Goal: Task Accomplishment & Management: Manage account settings

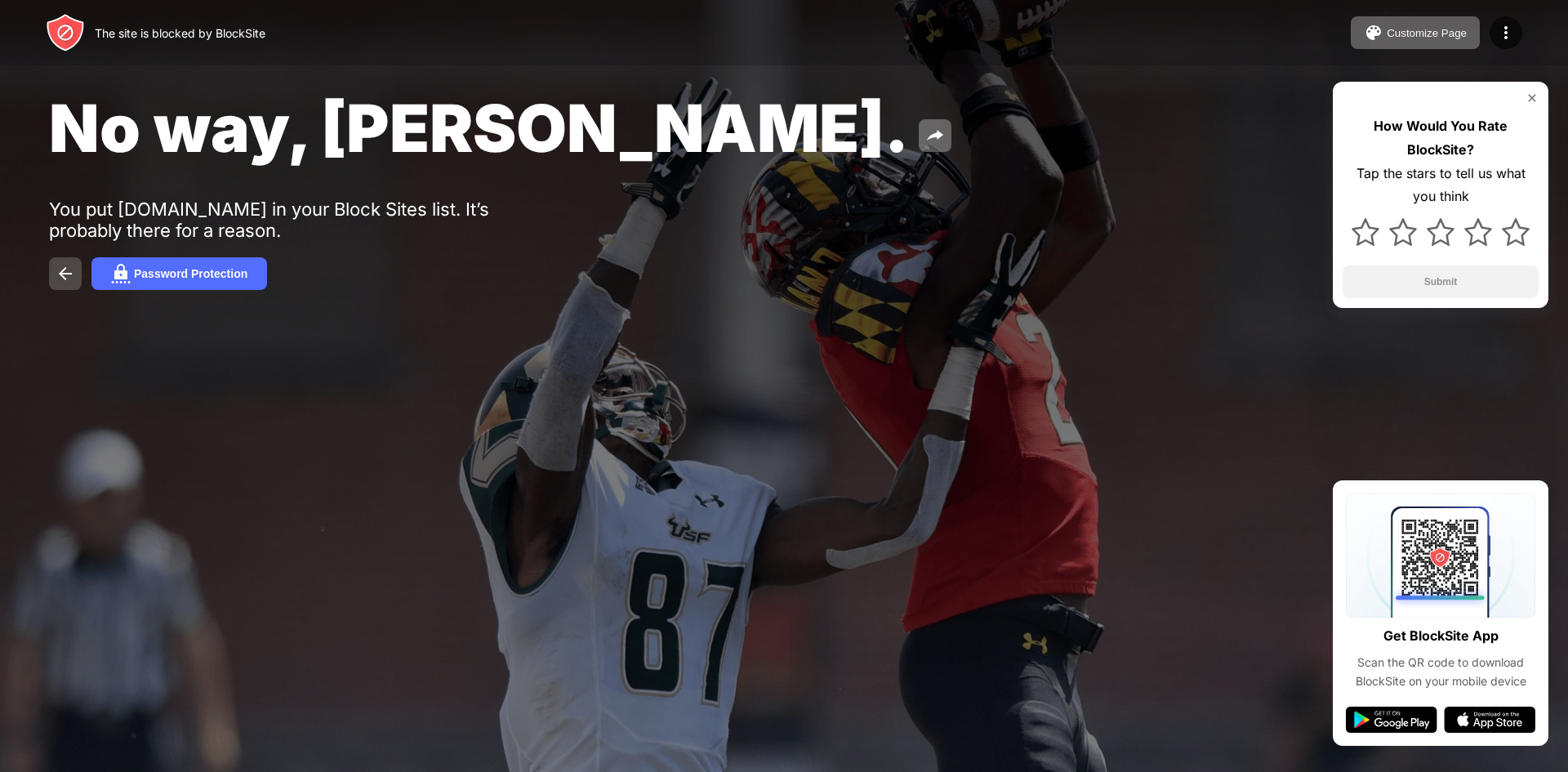
click at [63, 271] on img at bounding box center [65, 273] width 20 height 20
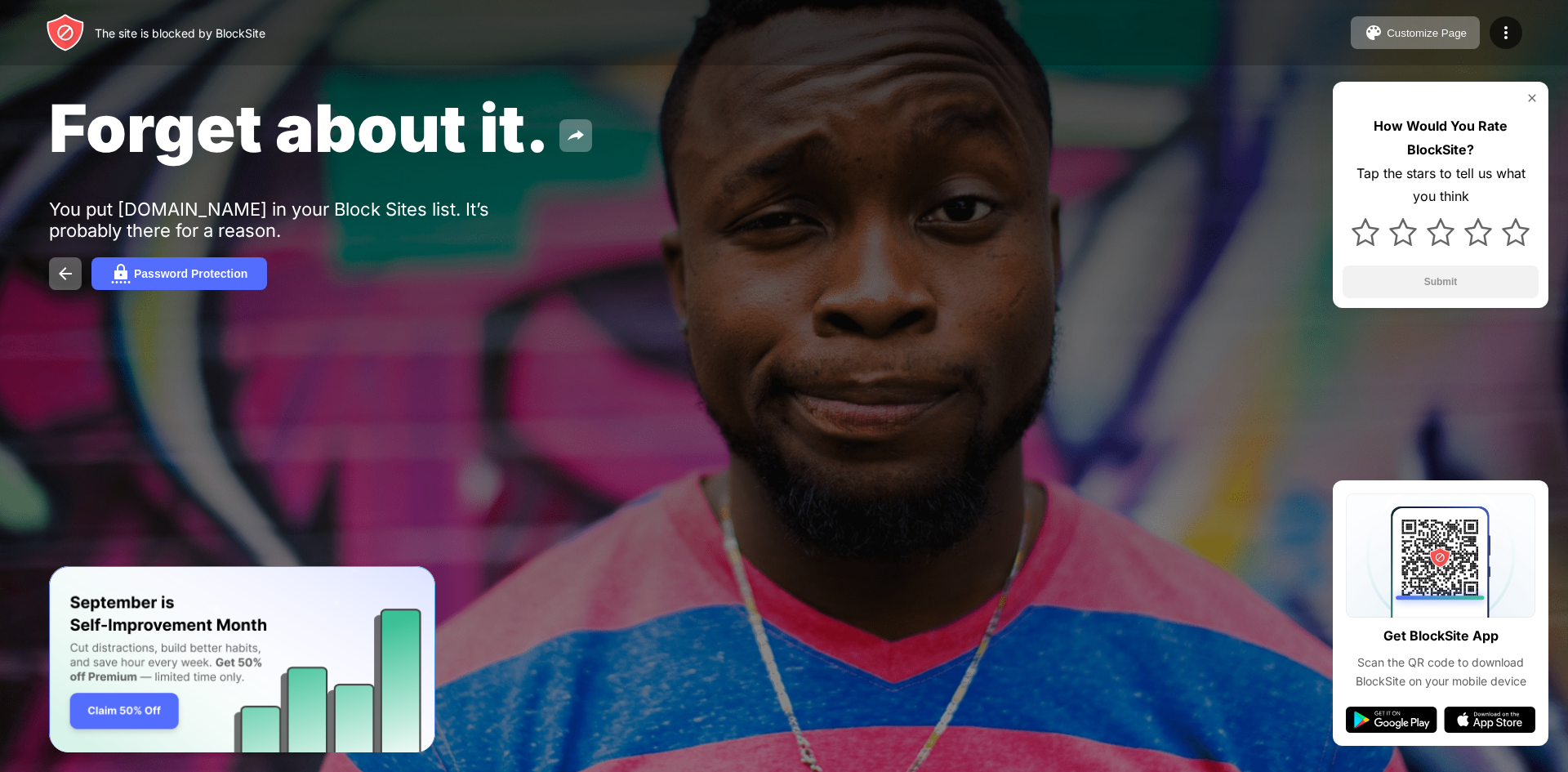
click at [1534, 95] on img at bounding box center [1531, 98] width 13 height 13
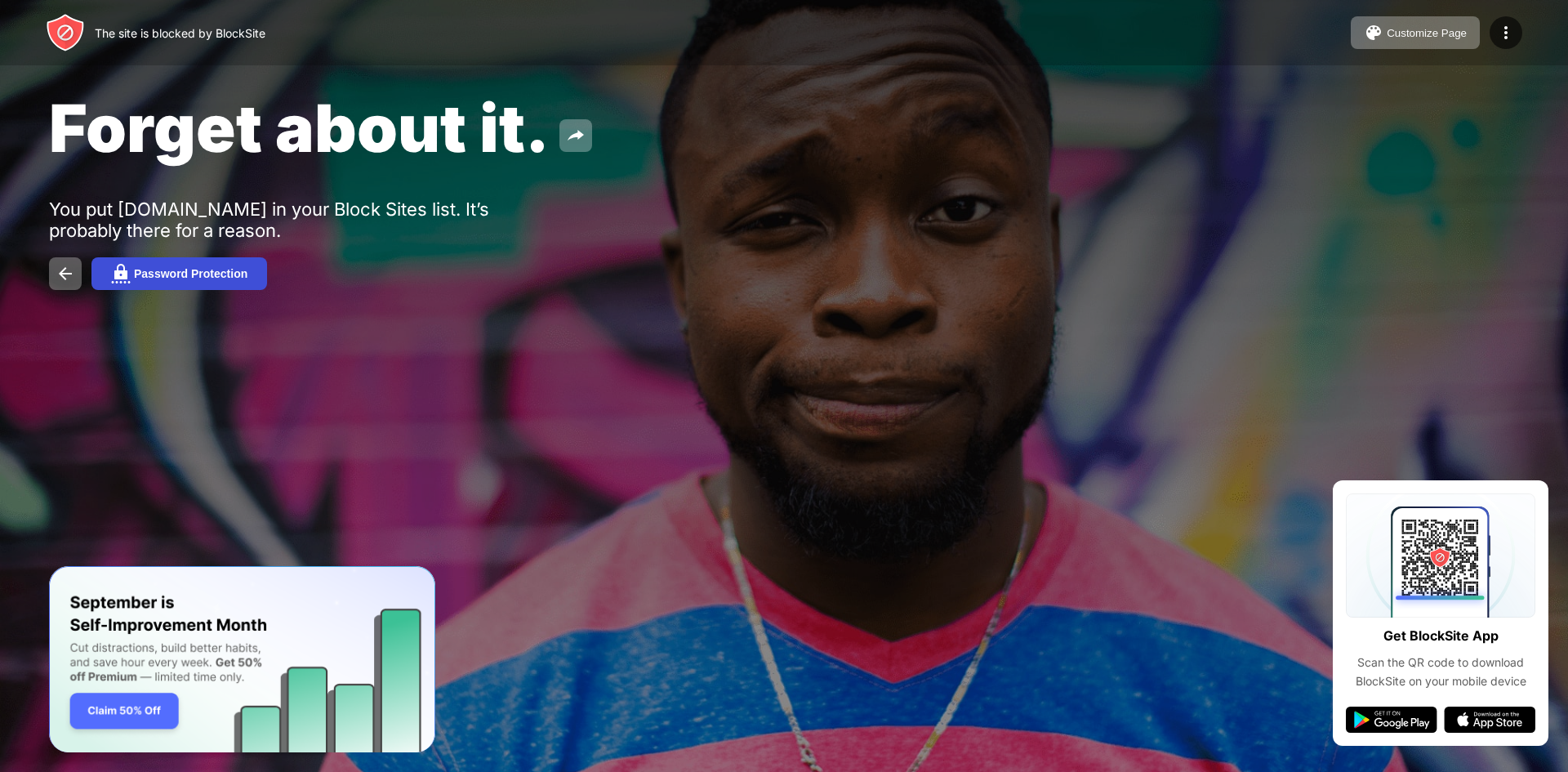
click at [246, 273] on div "Password Protection" at bounding box center [190, 273] width 113 height 13
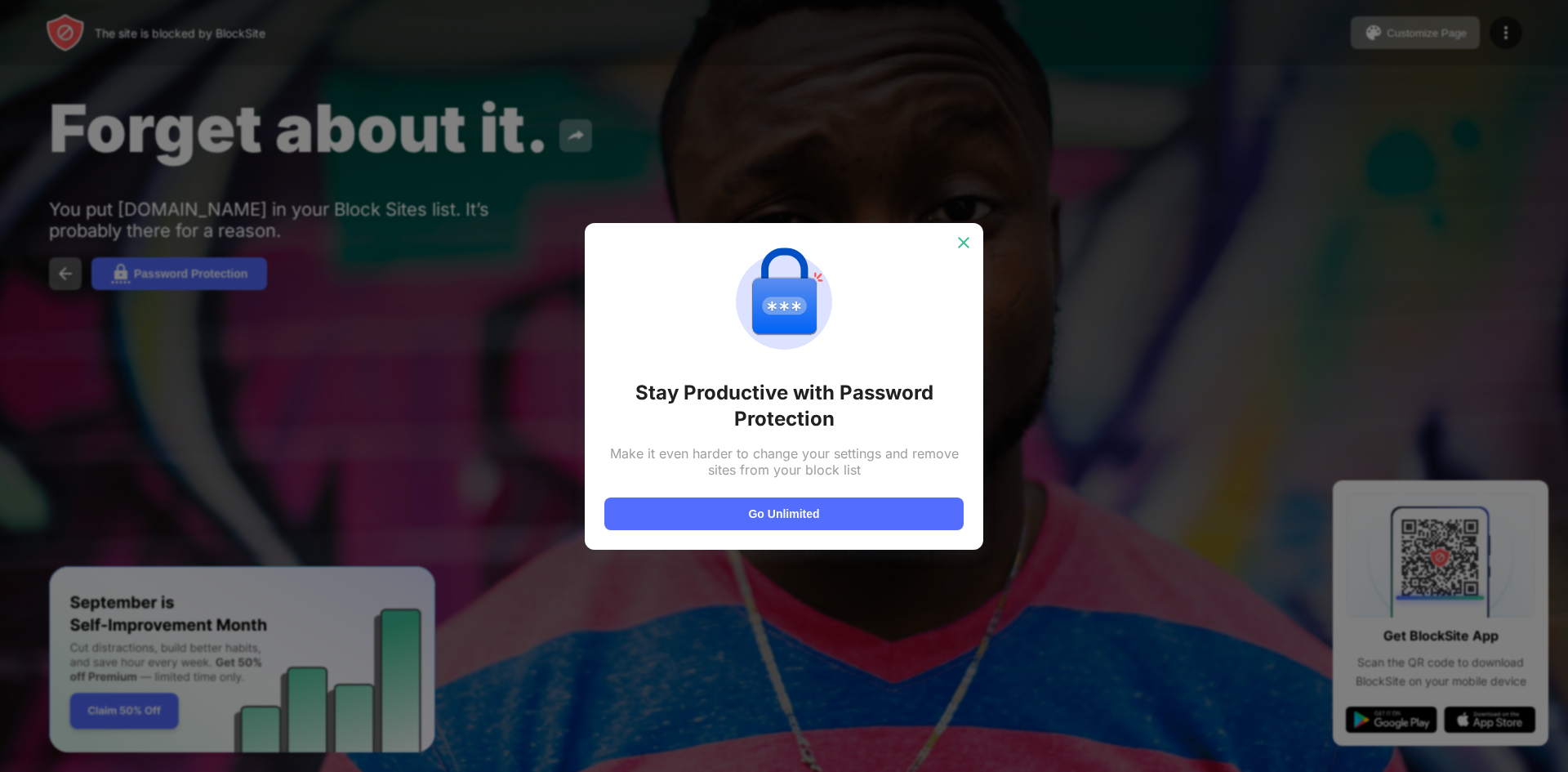
click at [963, 234] on img at bounding box center [963, 242] width 16 height 16
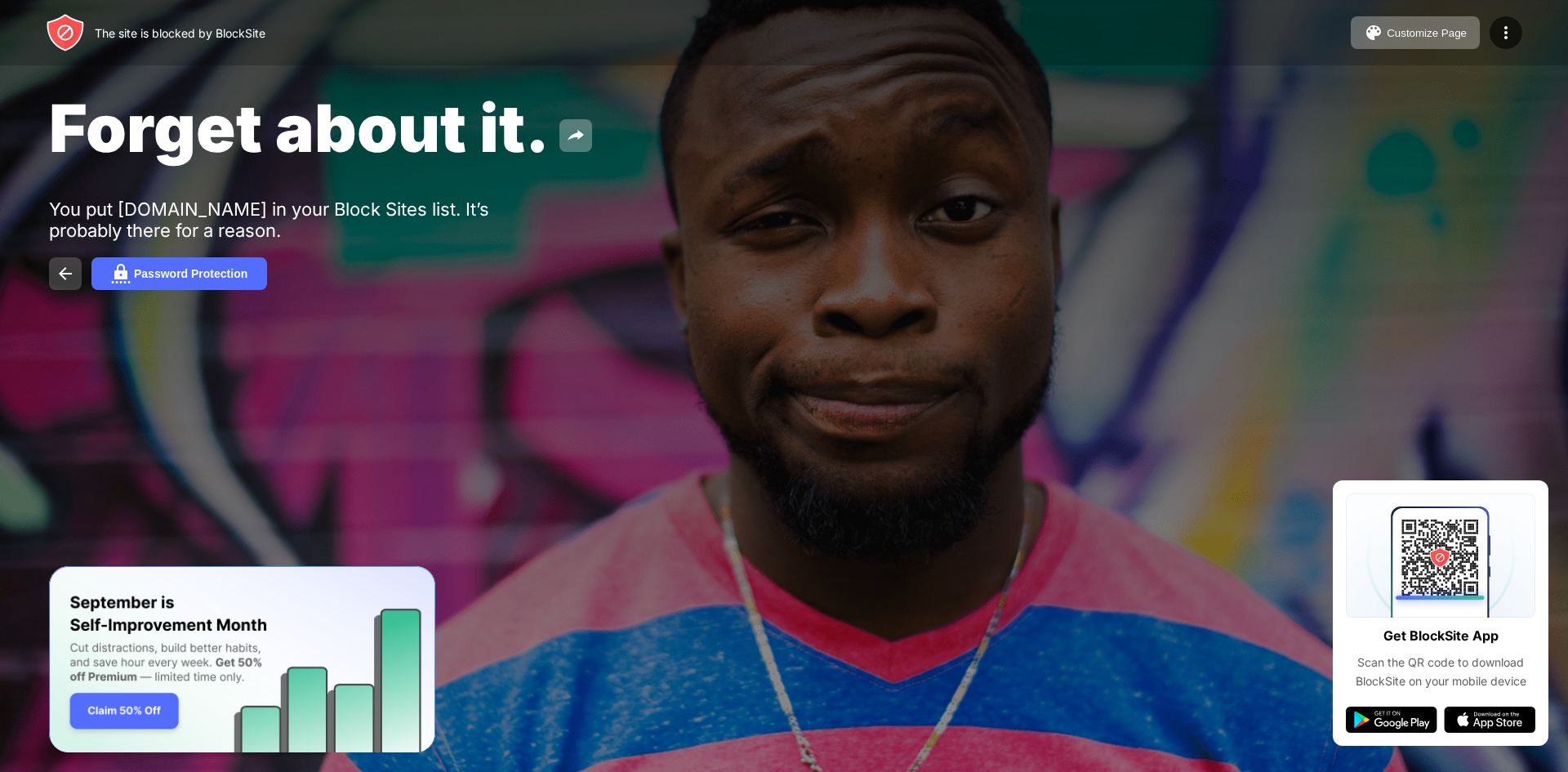
click at [67, 272] on img at bounding box center [65, 273] width 20 height 20
